Goal: Transaction & Acquisition: Purchase product/service

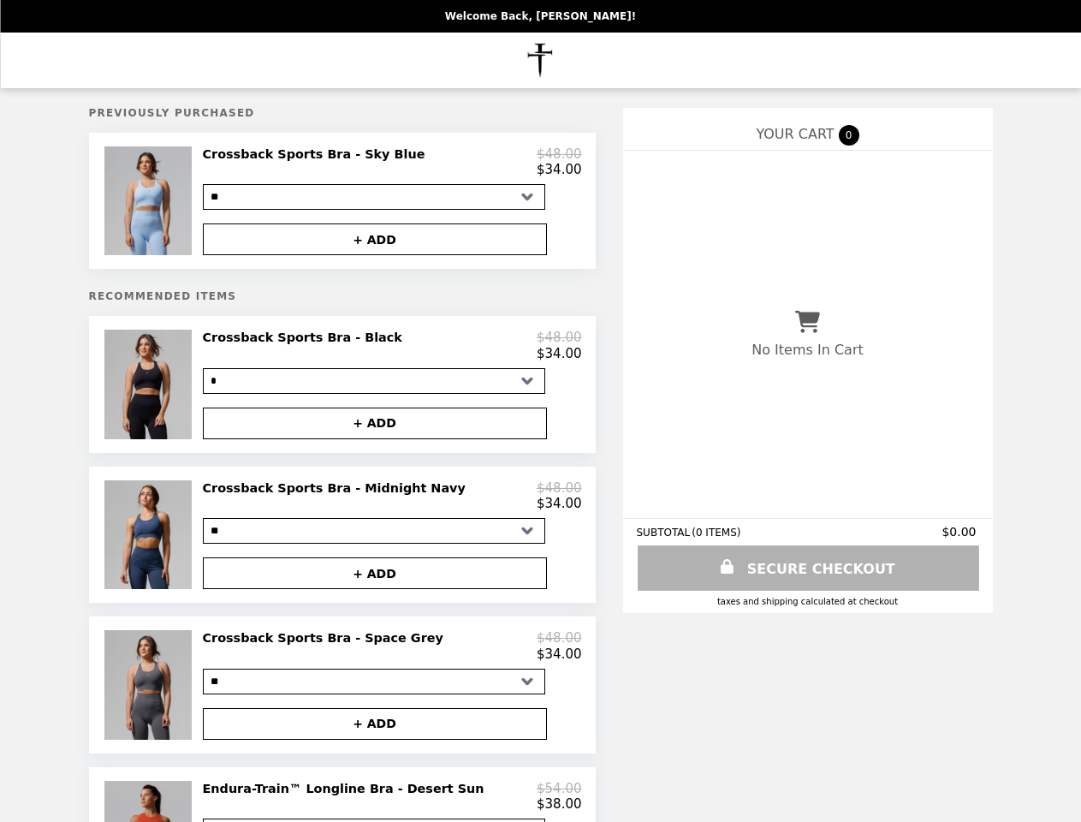
select select "*"
click at [194, 204] on img at bounding box center [150, 200] width 92 height 109
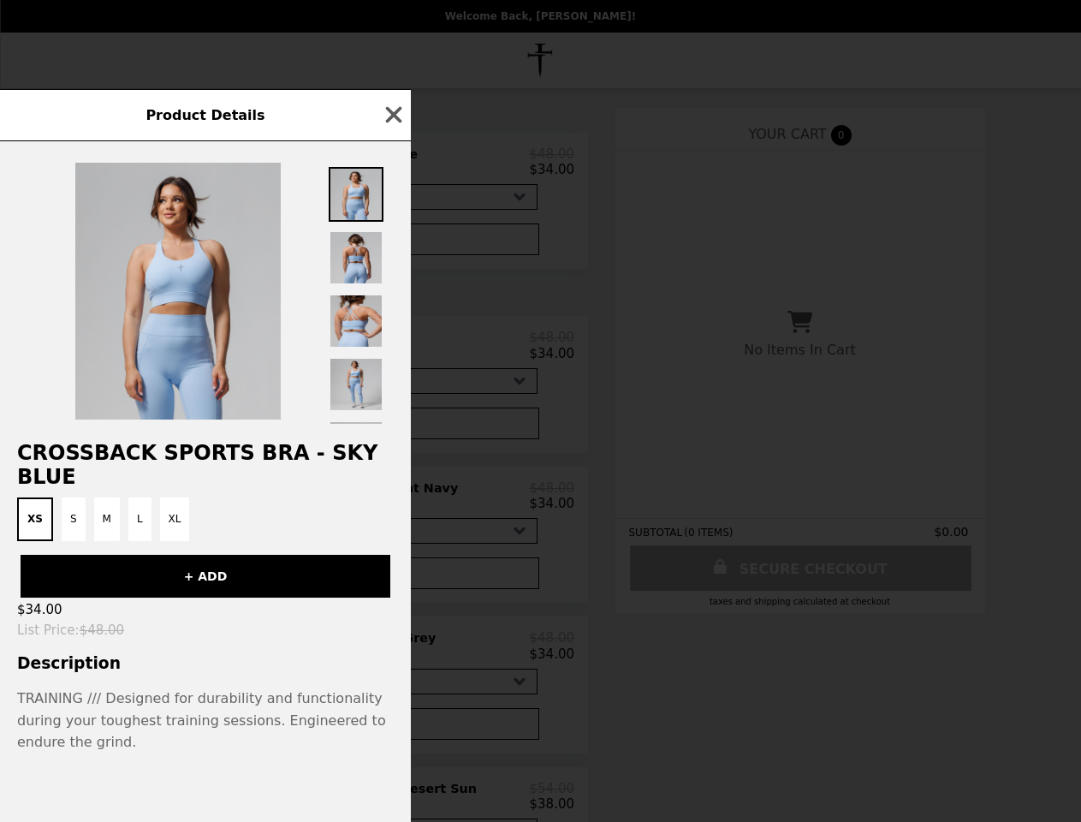
click at [392, 165] on div "Product Details Crossback Sports Bra - Sky Blue XS S M L XL + ADD $34.00 List P…" at bounding box center [540, 411] width 1081 height 822
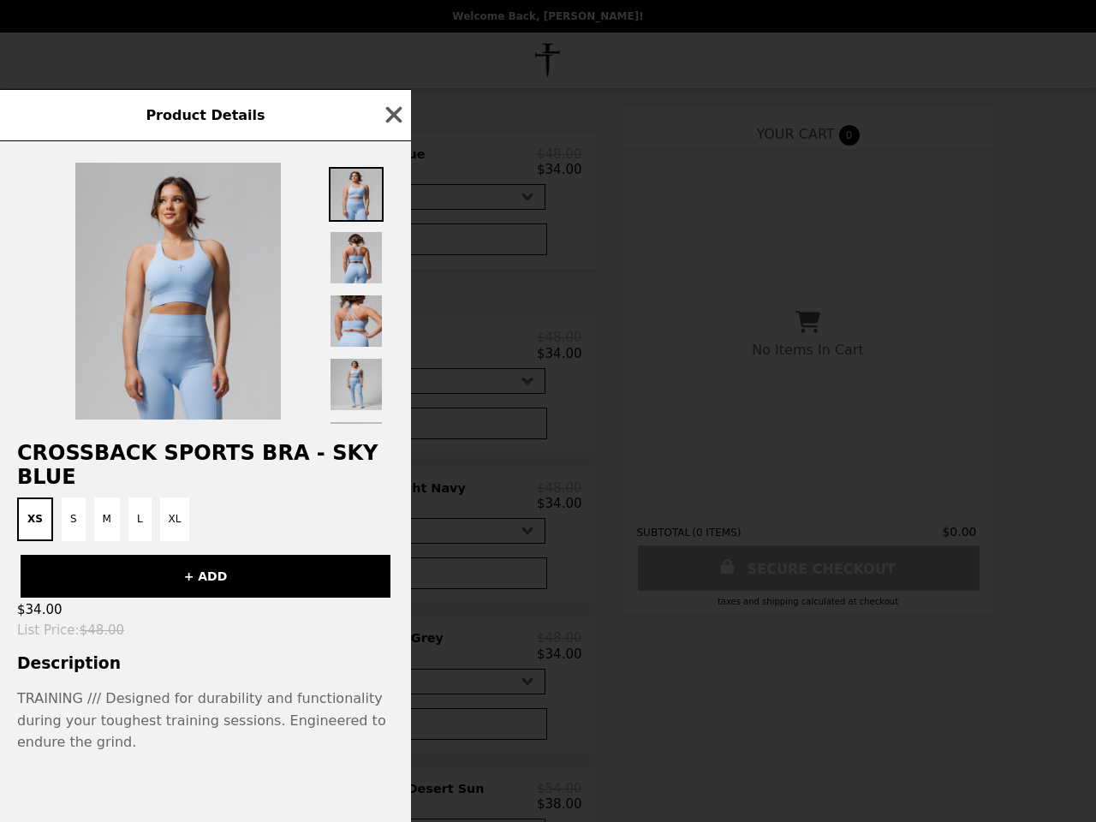
click at [392, 244] on div at bounding box center [205, 282] width 411 height 283
click at [194, 392] on div "Product Details Crossback Sports Bra - Sky Blue XS S M L XL + ADD $34.00 List P…" at bounding box center [548, 411] width 1096 height 822
click at [392, 354] on div at bounding box center [205, 282] width 411 height 283
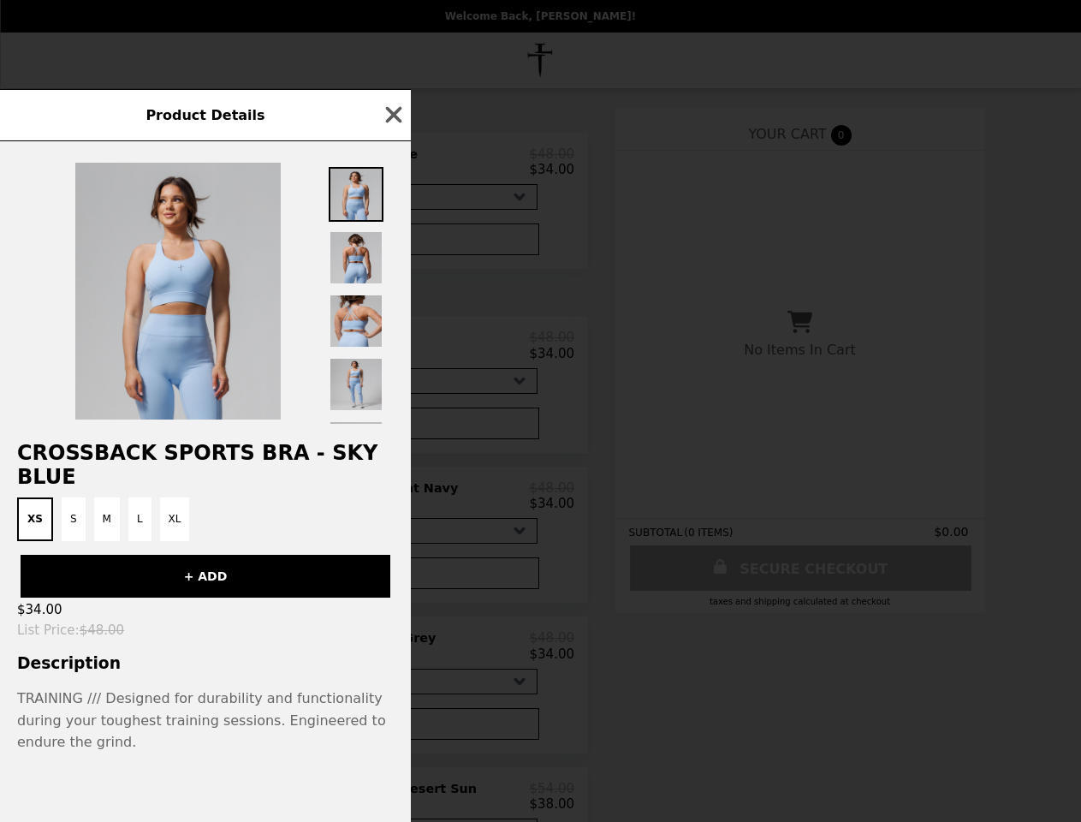
click at [392, 432] on button "+ ADD" at bounding box center [367, 423] width 344 height 32
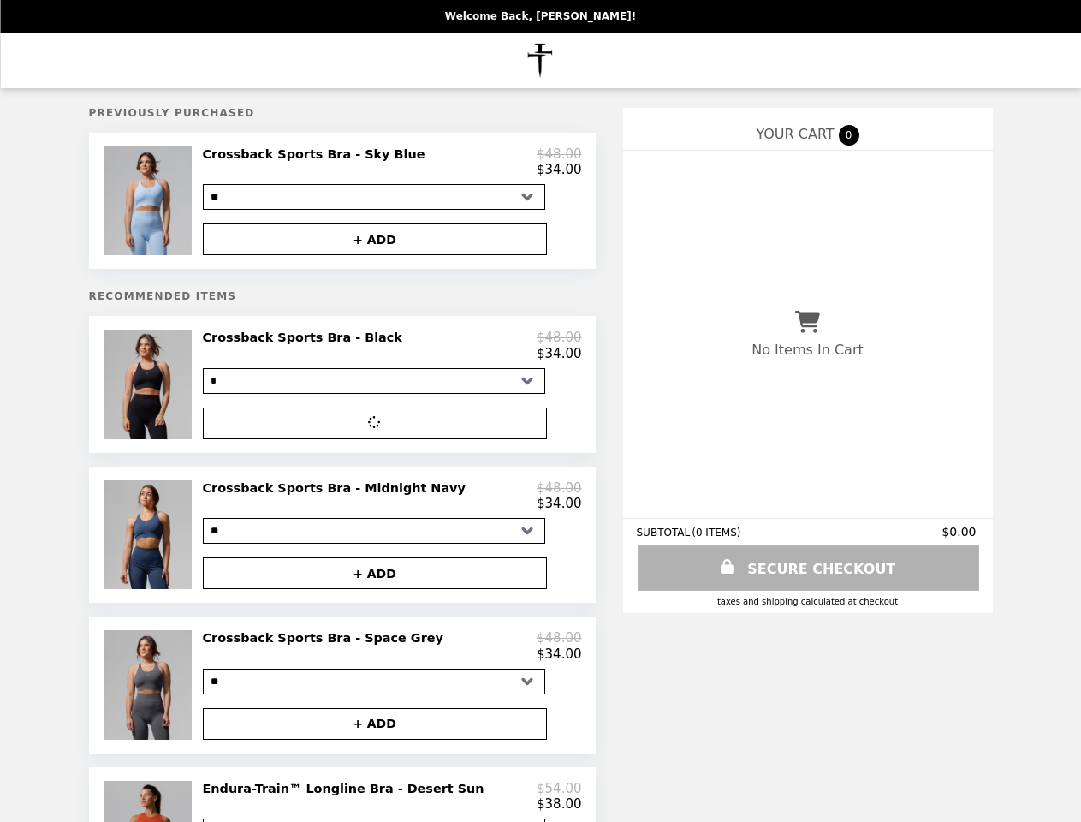
click at [194, 545] on img at bounding box center [150, 534] width 92 height 109
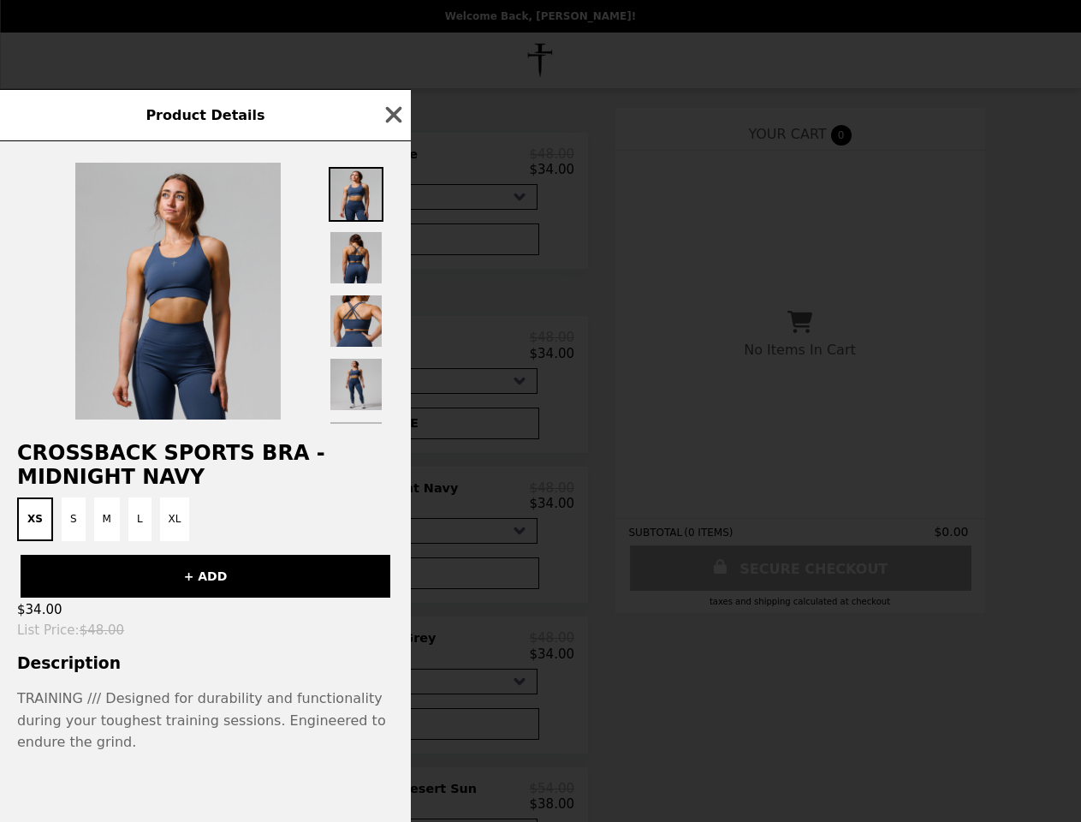
click at [392, 507] on div "Product Details Crossback Sports Bra - Midnight Navy XS S M L XL + ADD $34.00 L…" at bounding box center [540, 411] width 1081 height 822
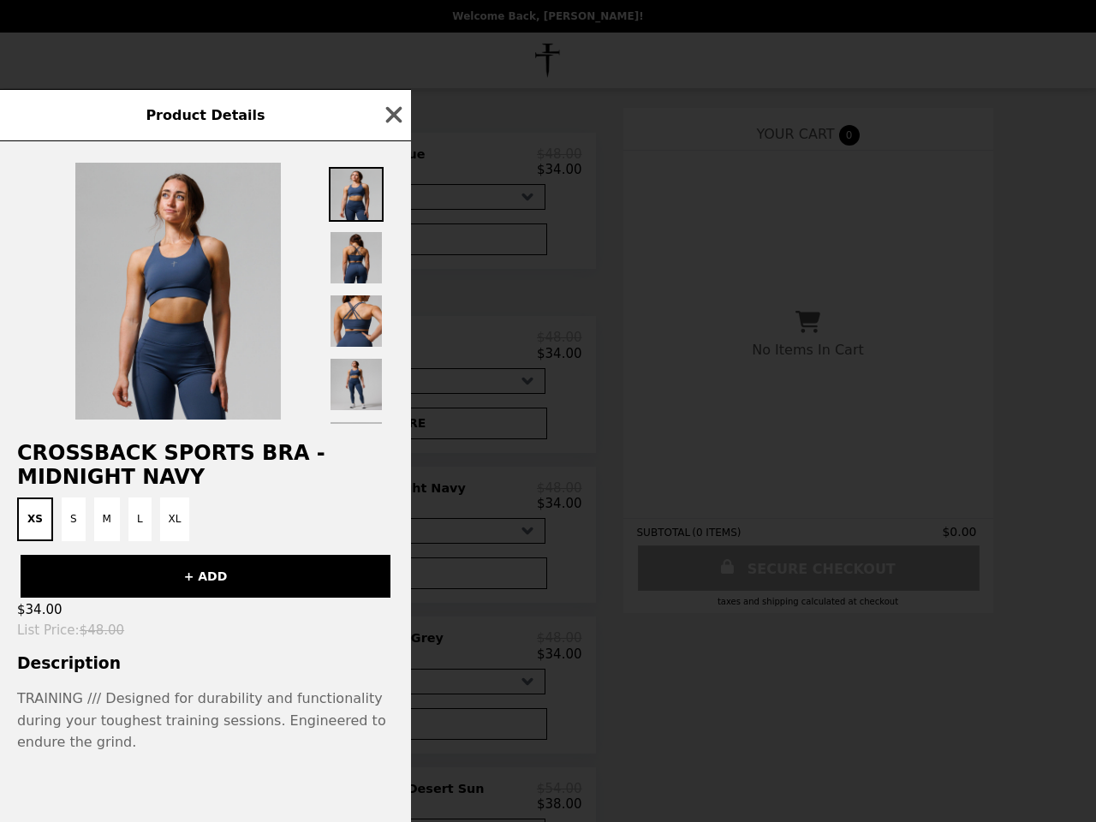
click at [392, 586] on div "+ ADD" at bounding box center [205, 569] width 411 height 57
click at [194, 699] on div "Product Details Crossback Sports Bra - Midnight Navy XS S M L XL + ADD $34.00 L…" at bounding box center [548, 411] width 1096 height 822
